Goal: Communication & Community: Share content

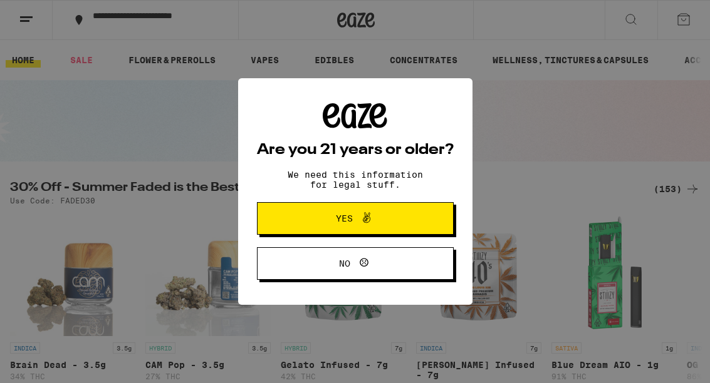
click at [304, 219] on button "Yes" at bounding box center [355, 218] width 197 height 33
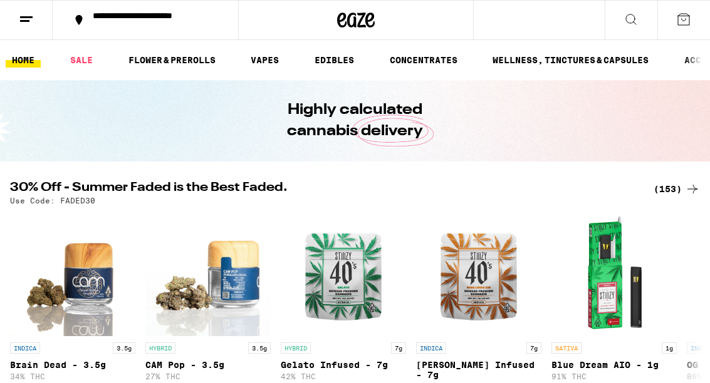
click at [26, 21] on line at bounding box center [24, 21] width 9 height 0
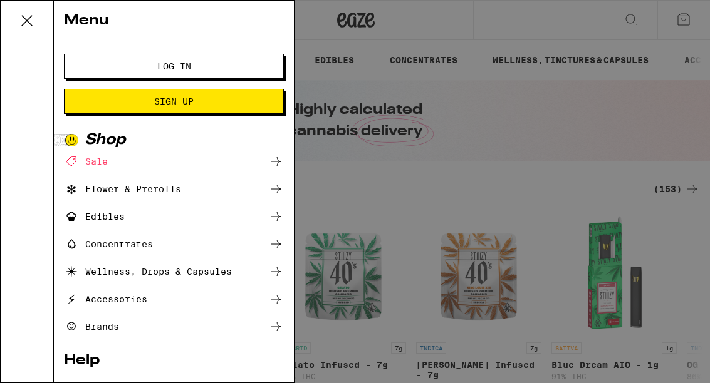
click at [118, 63] on span "Log In" at bounding box center [174, 66] width 118 height 9
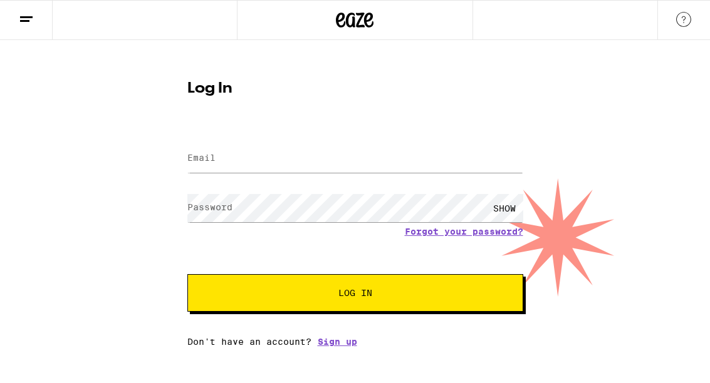
click at [208, 163] on label "Email" at bounding box center [201, 158] width 28 height 10
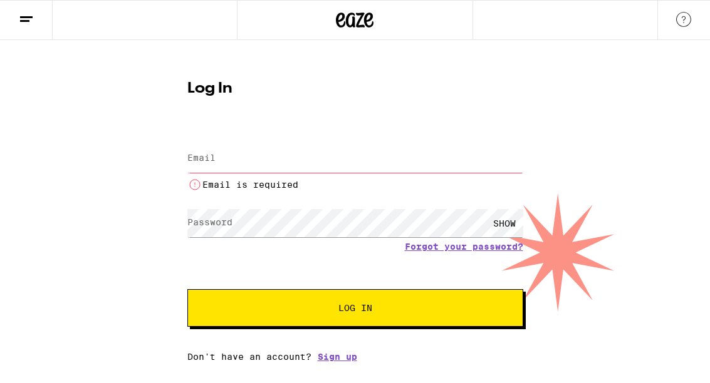
type input "[EMAIL_ADDRESS][DOMAIN_NAME]"
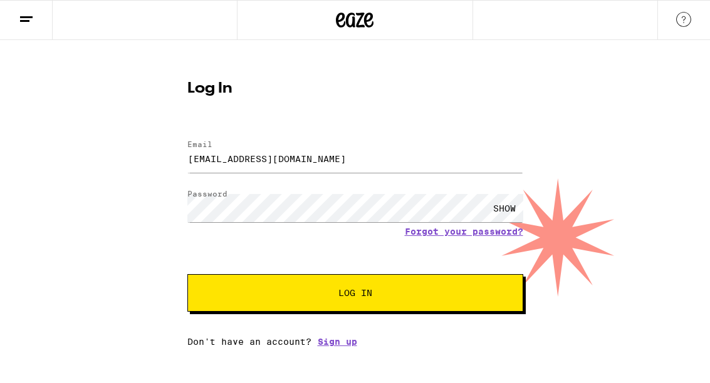
click at [266, 297] on span "Log In" at bounding box center [355, 293] width 234 height 9
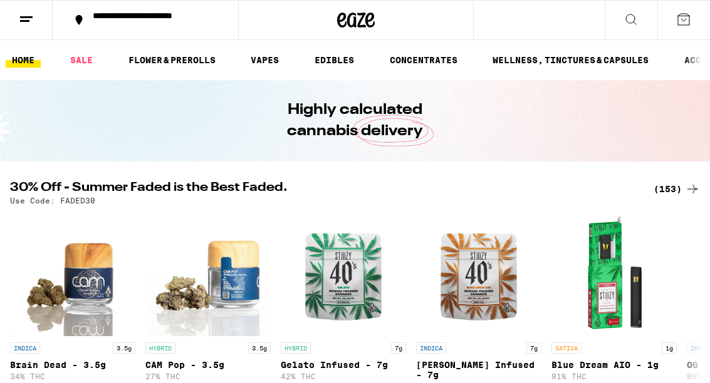
click at [10, 14] on button at bounding box center [26, 20] width 53 height 39
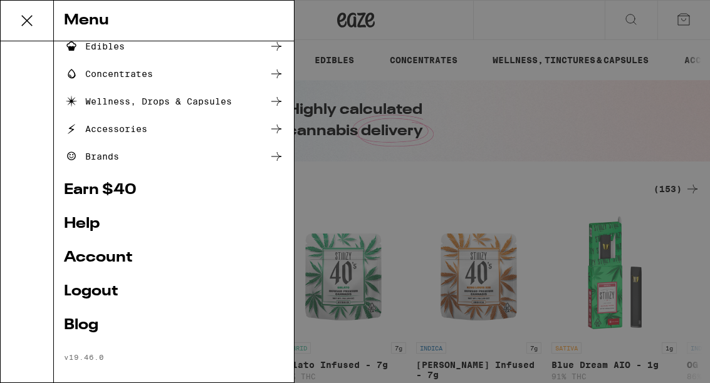
scroll to position [149, 0]
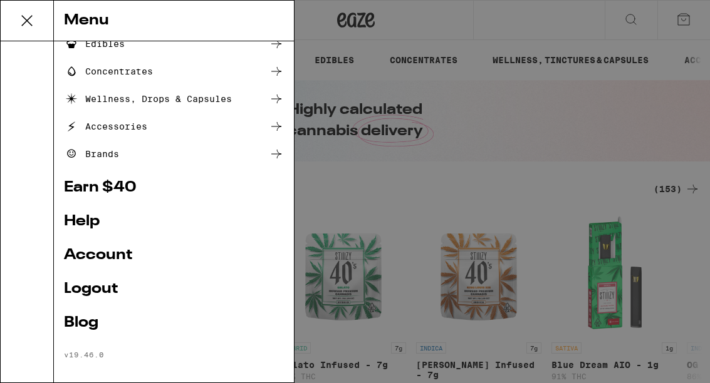
click at [119, 187] on link "Earn $ 40" at bounding box center [174, 187] width 220 height 15
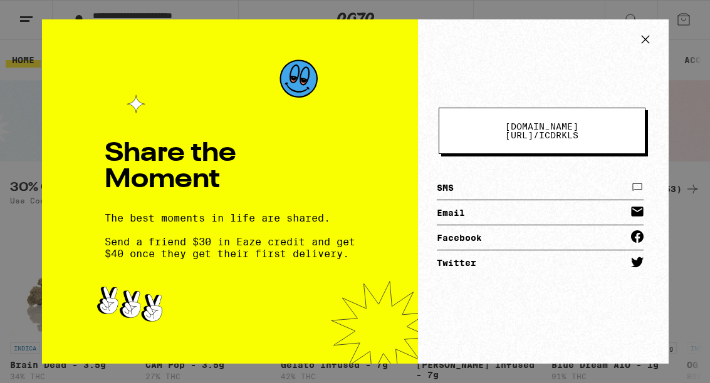
click at [613, 206] on link "Email" at bounding box center [540, 212] width 207 height 25
click at [616, 212] on link "Email" at bounding box center [540, 212] width 207 height 25
click at [619, 212] on link "Email" at bounding box center [540, 212] width 207 height 25
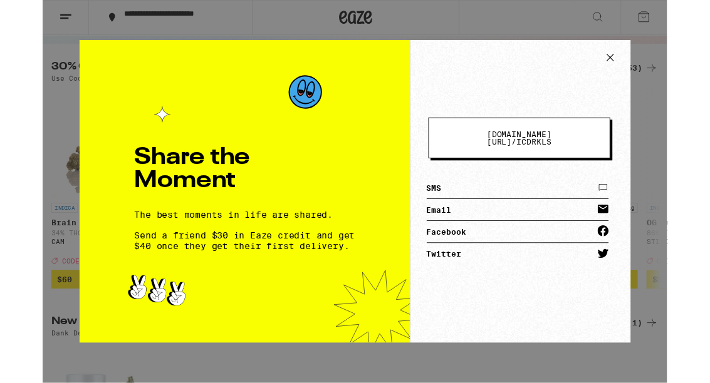
scroll to position [113, 0]
click at [647, 65] on icon at bounding box center [645, 65] width 19 height 19
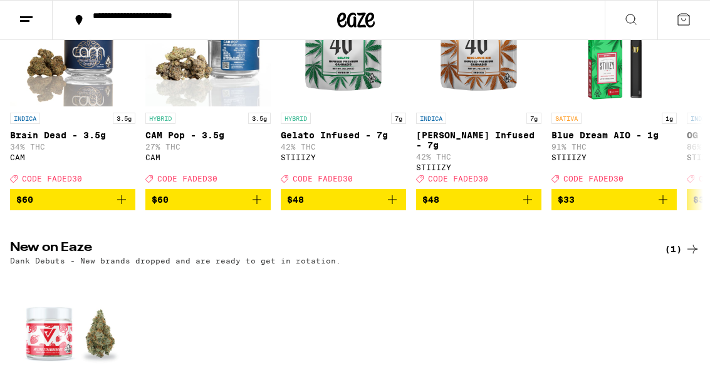
scroll to position [229, 0]
